Goal: Check status: Check status

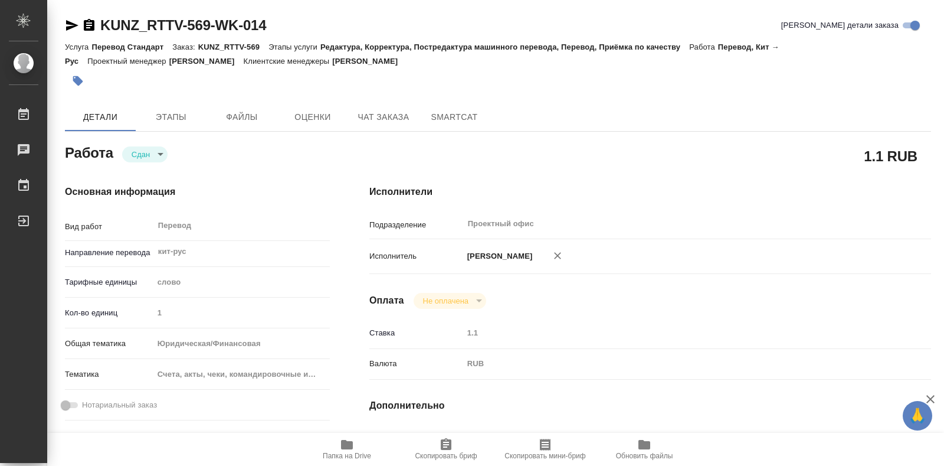
type textarea "x"
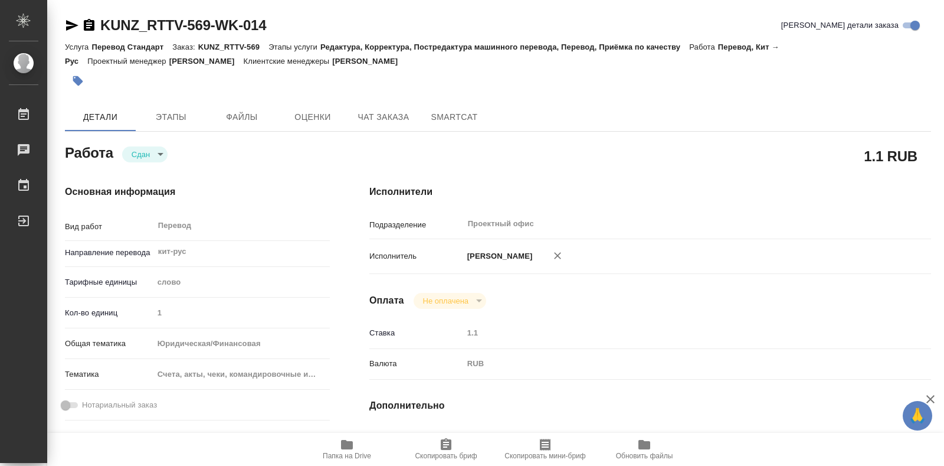
type textarea "x"
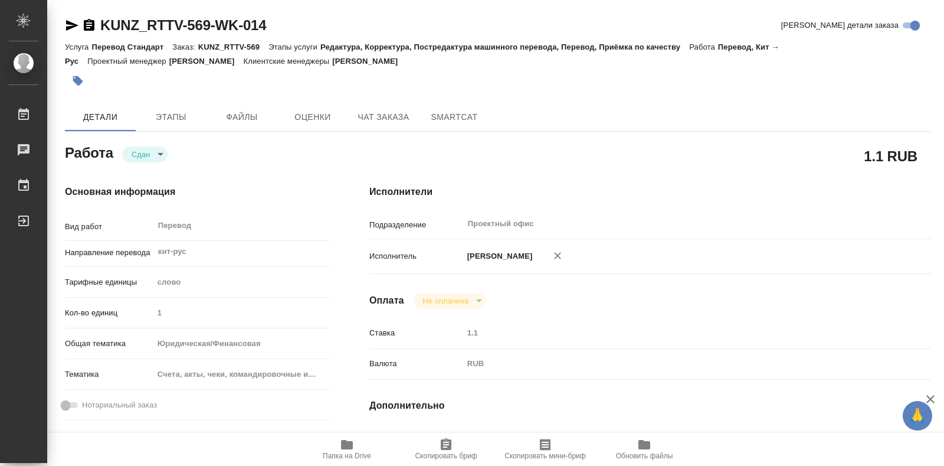
type textarea "x"
